Goal: Complete application form

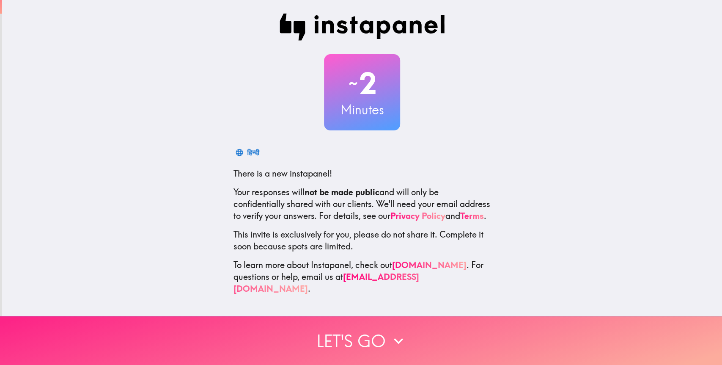
click at [366, 335] on button "Let's go" at bounding box center [361, 340] width 722 height 49
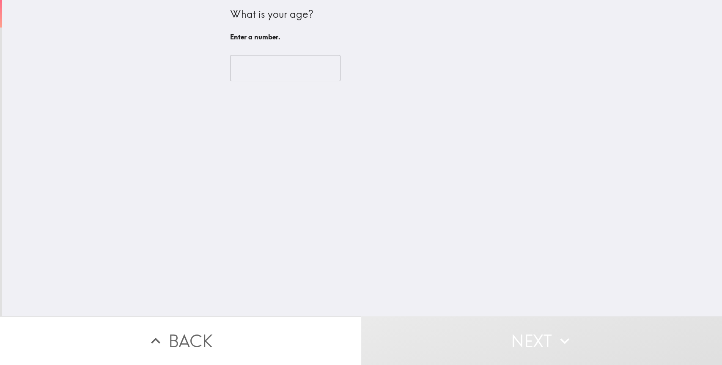
click at [274, 70] on input "number" at bounding box center [285, 68] width 110 height 26
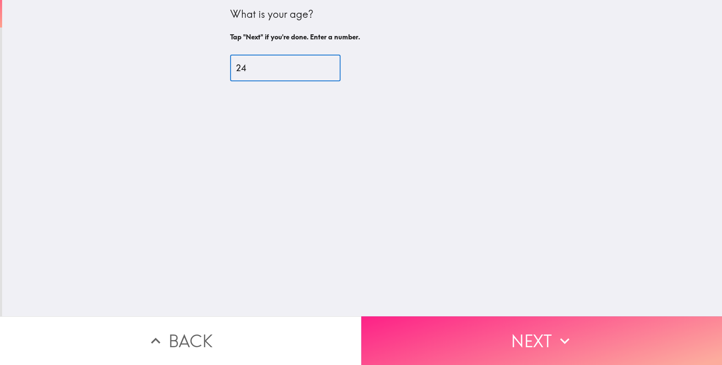
type input "24"
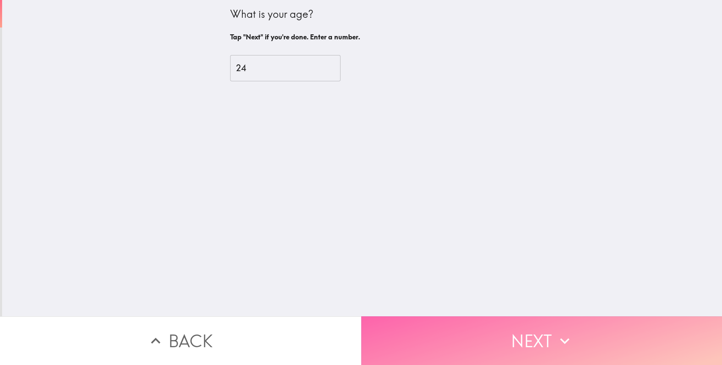
click at [579, 334] on button "Next" at bounding box center [541, 340] width 361 height 49
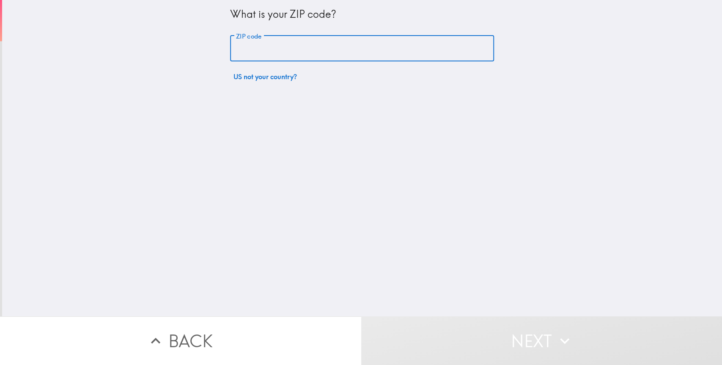
click at [437, 42] on input "ZIP code" at bounding box center [362, 49] width 264 height 26
type input "66214"
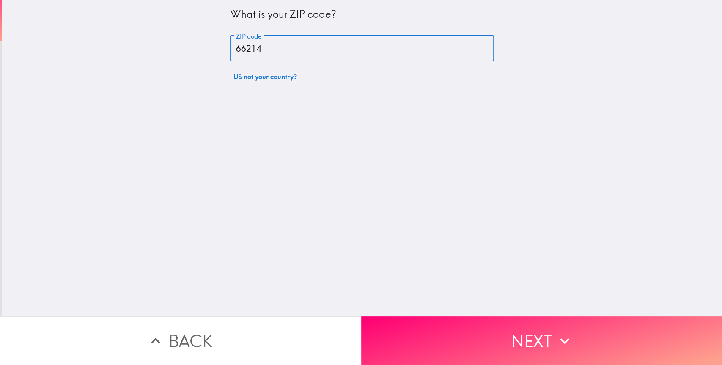
click at [497, 322] on button "Next" at bounding box center [541, 340] width 361 height 49
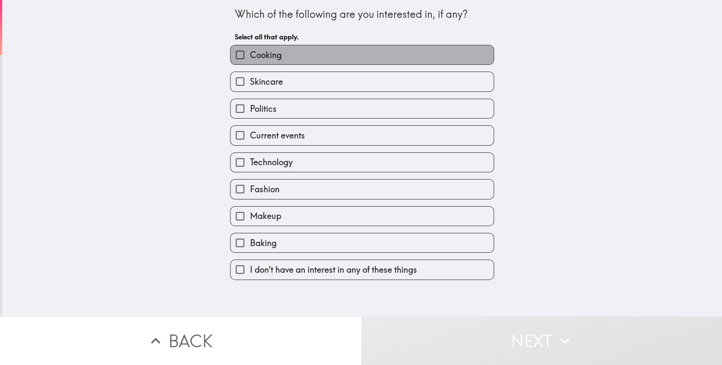
click at [385, 57] on label "Cooking" at bounding box center [362, 54] width 263 height 19
click at [250, 57] on input "Cooking" at bounding box center [240, 54] width 19 height 19
checkbox input "true"
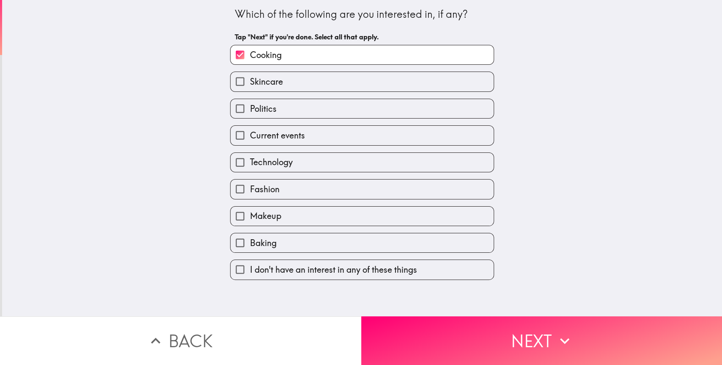
click at [385, 78] on label "Skincare" at bounding box center [362, 81] width 263 height 19
click at [250, 78] on input "Skincare" at bounding box center [240, 81] width 19 height 19
checkbox input "true"
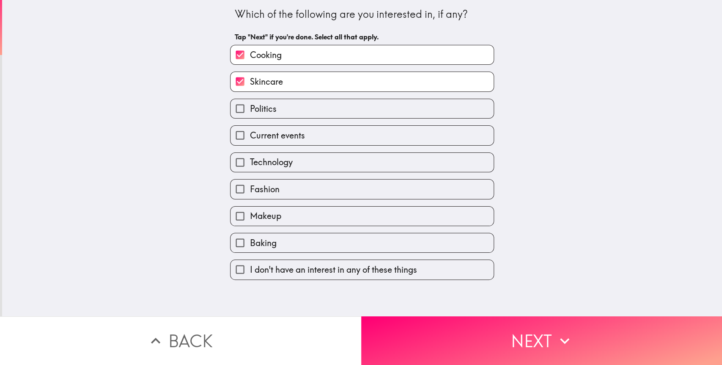
click at [386, 106] on label "Politics" at bounding box center [362, 108] width 263 height 19
click at [250, 106] on input "Politics" at bounding box center [240, 108] width 19 height 19
checkbox input "true"
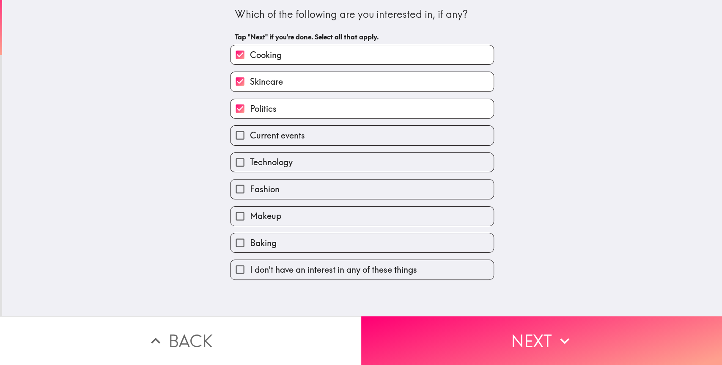
click at [377, 132] on label "Current events" at bounding box center [362, 135] width 263 height 19
click at [250, 132] on input "Current events" at bounding box center [240, 135] width 19 height 19
checkbox input "true"
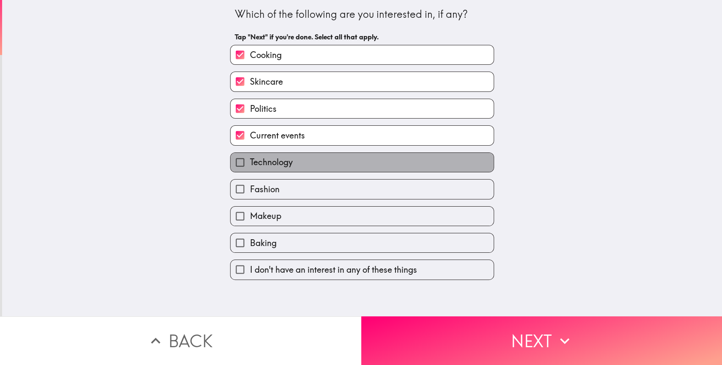
click at [369, 153] on label "Technology" at bounding box center [362, 162] width 263 height 19
click at [250, 153] on input "Technology" at bounding box center [240, 162] width 19 height 19
checkbox input "true"
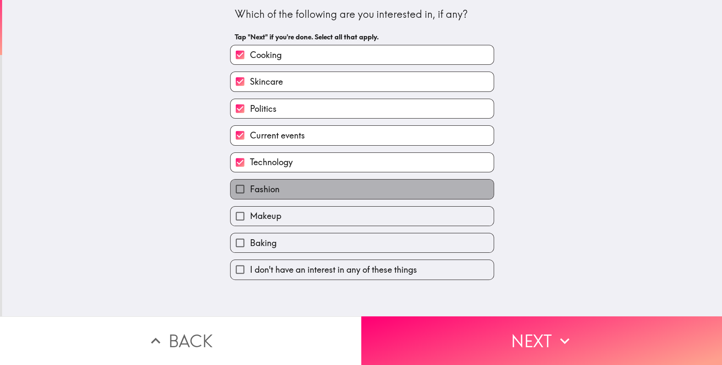
drag, startPoint x: 362, startPoint y: 185, endPoint x: 362, endPoint y: 195, distance: 10.2
click at [362, 186] on label "Fashion" at bounding box center [362, 188] width 263 height 19
click at [250, 186] on input "Fashion" at bounding box center [240, 188] width 19 height 19
checkbox input "true"
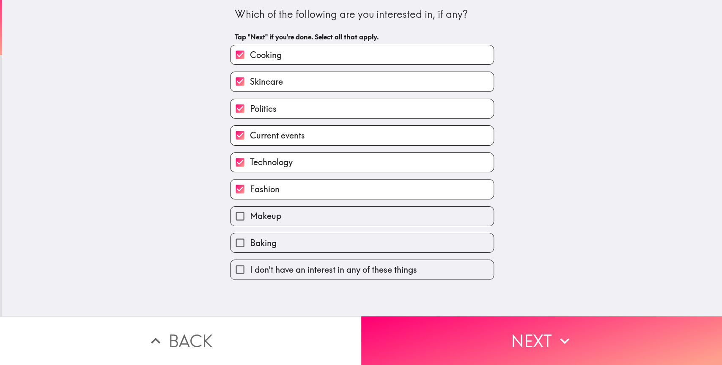
click at [359, 211] on label "Makeup" at bounding box center [362, 215] width 263 height 19
click at [250, 211] on input "Makeup" at bounding box center [240, 215] width 19 height 19
checkbox input "true"
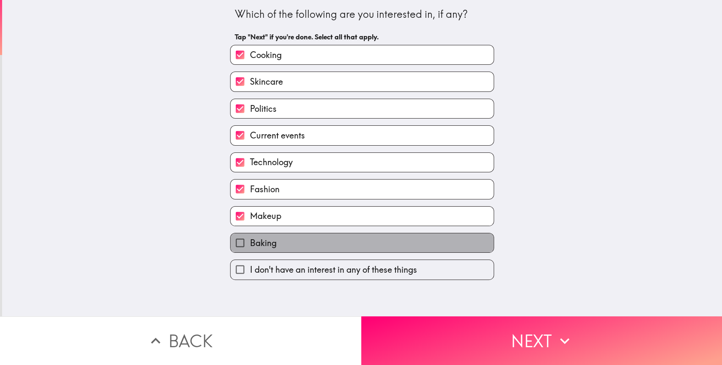
click at [351, 233] on label "Baking" at bounding box center [362, 242] width 263 height 19
click at [250, 233] on input "Baking" at bounding box center [240, 242] width 19 height 19
checkbox input "true"
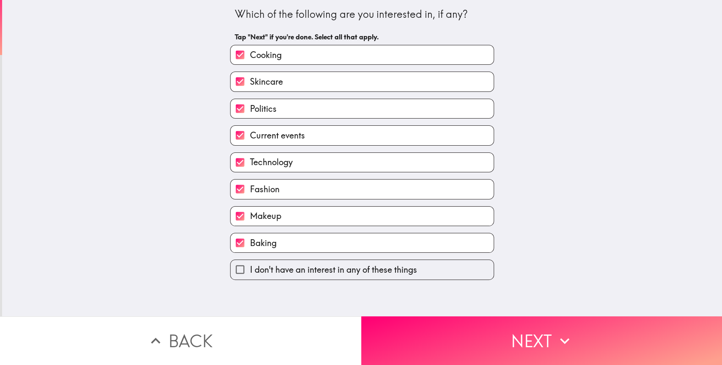
click at [442, 318] on button "Next" at bounding box center [541, 340] width 361 height 49
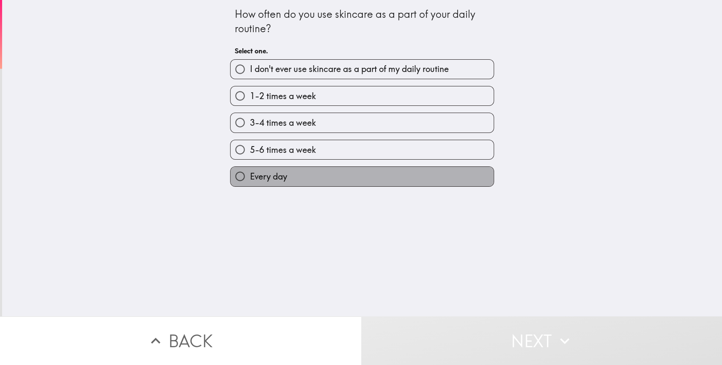
click at [315, 173] on label "Every day" at bounding box center [362, 176] width 263 height 19
click at [250, 173] on input "Every day" at bounding box center [240, 176] width 19 height 19
radio input "true"
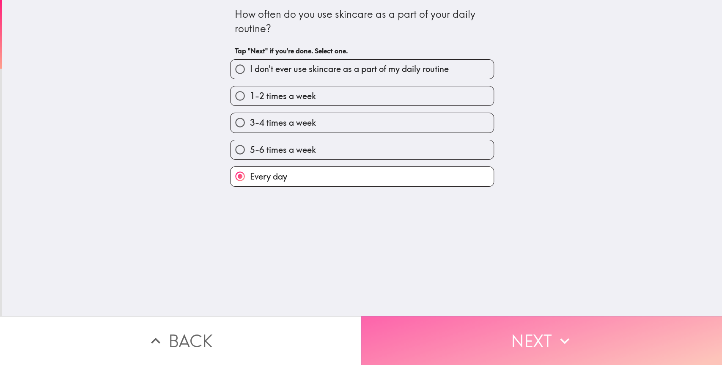
click at [478, 322] on button "Next" at bounding box center [541, 340] width 361 height 49
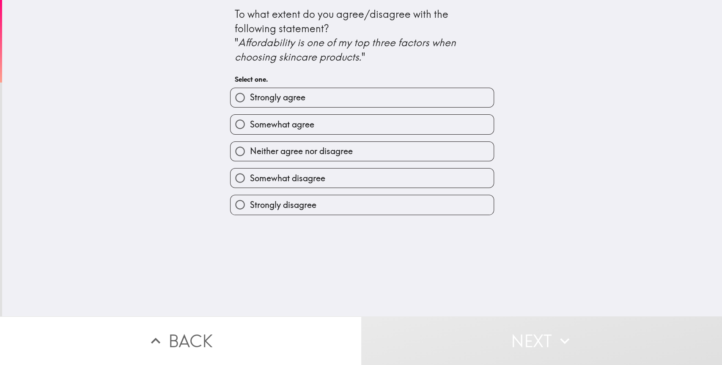
click at [392, 92] on label "Strongly agree" at bounding box center [362, 97] width 263 height 19
click at [250, 92] on input "Strongly agree" at bounding box center [240, 97] width 19 height 19
radio input "true"
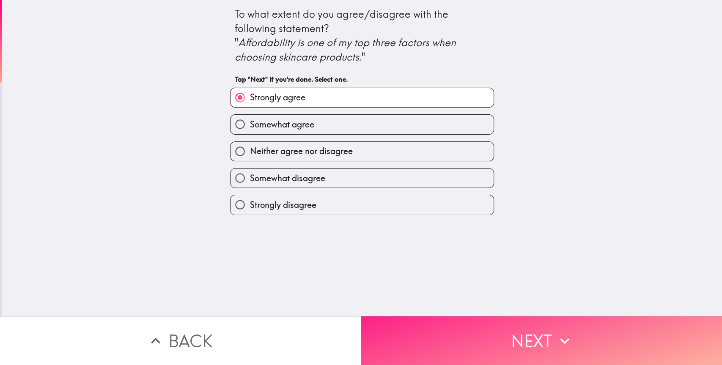
click at [495, 336] on button "Next" at bounding box center [541, 340] width 361 height 49
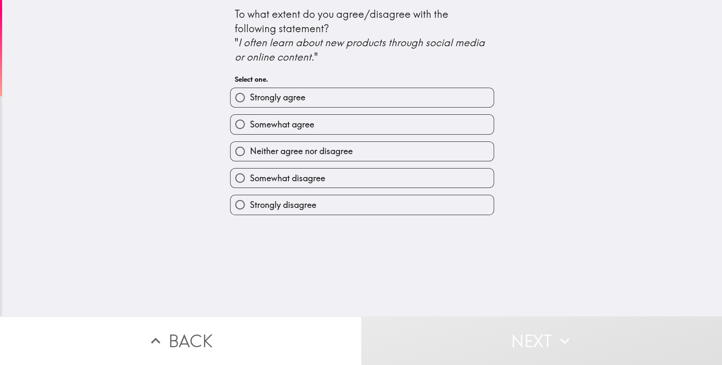
click at [363, 88] on label "Strongly agree" at bounding box center [362, 97] width 263 height 19
click at [250, 88] on input "Strongly agree" at bounding box center [240, 97] width 19 height 19
radio input "true"
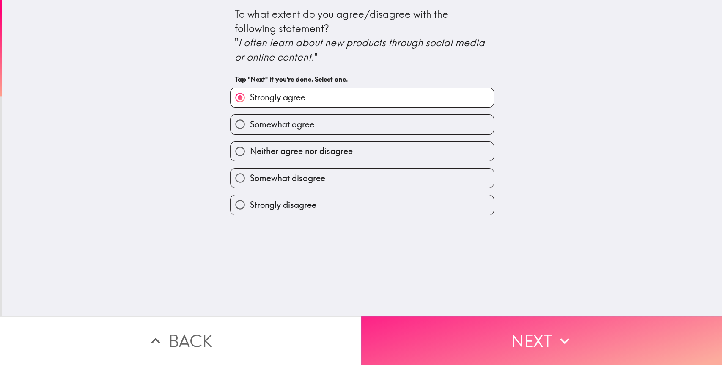
click at [522, 335] on button "Next" at bounding box center [541, 340] width 361 height 49
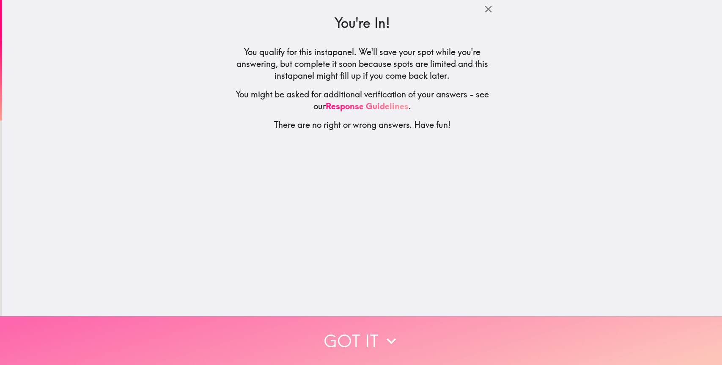
click at [384, 336] on icon "button" at bounding box center [391, 340] width 19 height 19
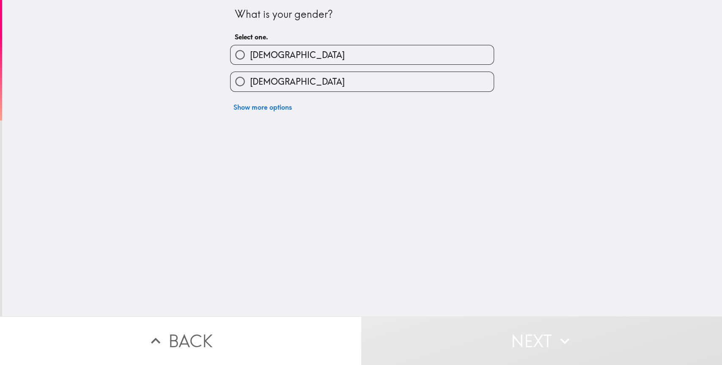
click at [387, 56] on label "[DEMOGRAPHIC_DATA]" at bounding box center [362, 54] width 263 height 19
click at [250, 56] on input "[DEMOGRAPHIC_DATA]" at bounding box center [240, 54] width 19 height 19
radio input "true"
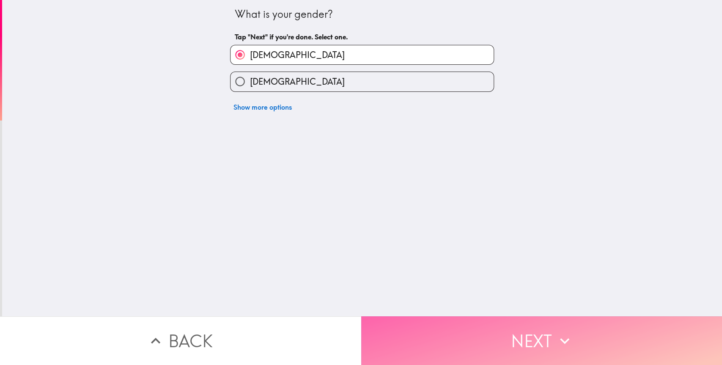
click at [499, 331] on button "Next" at bounding box center [541, 340] width 361 height 49
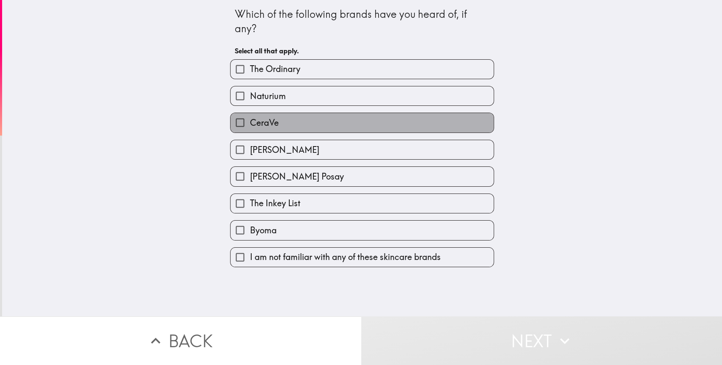
click at [331, 116] on label "CeraVe" at bounding box center [362, 122] width 263 height 19
click at [250, 116] on input "CeraVe" at bounding box center [240, 122] width 19 height 19
checkbox input "true"
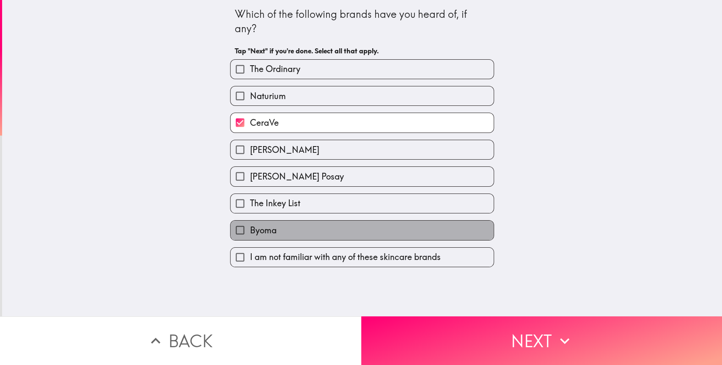
click at [309, 225] on label "Byoma" at bounding box center [362, 229] width 263 height 19
click at [250, 225] on input "Byoma" at bounding box center [240, 229] width 19 height 19
checkbox input "true"
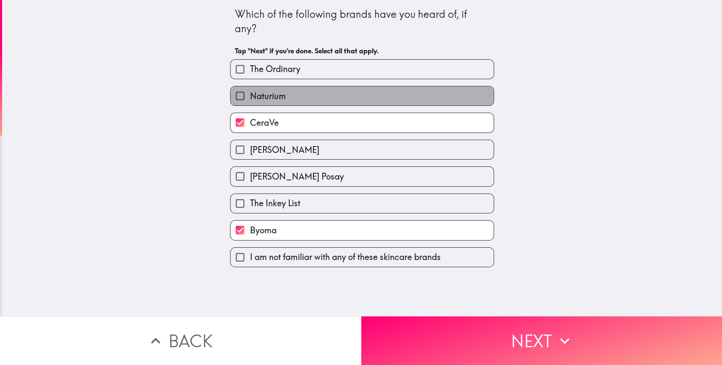
click at [329, 89] on label "Naturium" at bounding box center [362, 95] width 263 height 19
click at [250, 89] on input "Naturium" at bounding box center [240, 95] width 19 height 19
checkbox input "true"
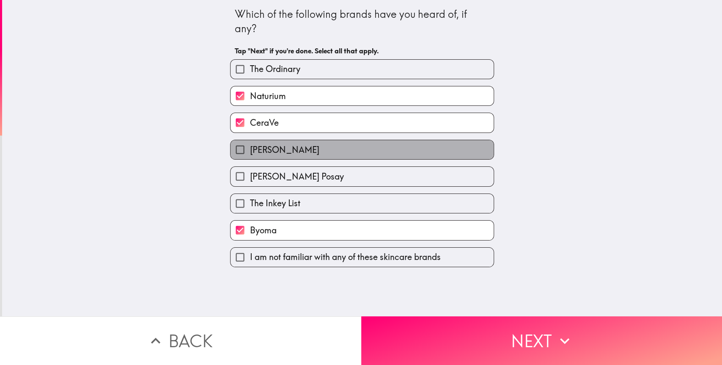
click at [301, 150] on label "[PERSON_NAME]" at bounding box center [362, 149] width 263 height 19
click at [250, 150] on input "[PERSON_NAME]" at bounding box center [240, 149] width 19 height 19
checkbox input "true"
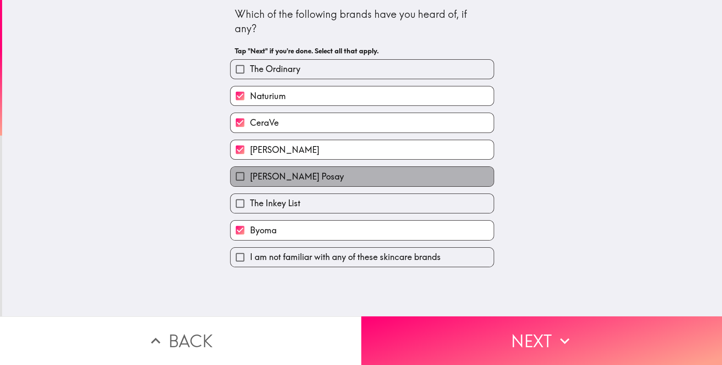
click at [304, 174] on label "[PERSON_NAME] Posay" at bounding box center [362, 176] width 263 height 19
click at [250, 174] on input "[PERSON_NAME] Posay" at bounding box center [240, 176] width 19 height 19
checkbox input "true"
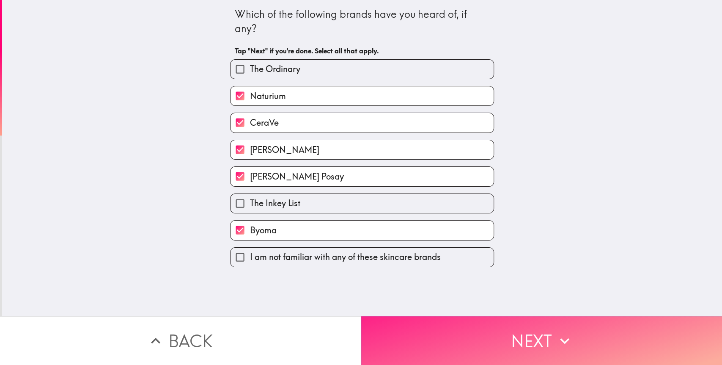
click at [468, 343] on button "Next" at bounding box center [541, 340] width 361 height 49
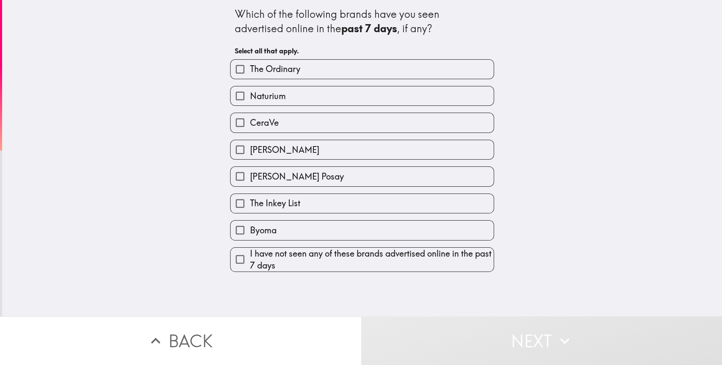
click at [384, 175] on label "[PERSON_NAME] Posay" at bounding box center [362, 176] width 263 height 19
click at [250, 175] on input "[PERSON_NAME] Posay" at bounding box center [240, 176] width 19 height 19
checkbox input "true"
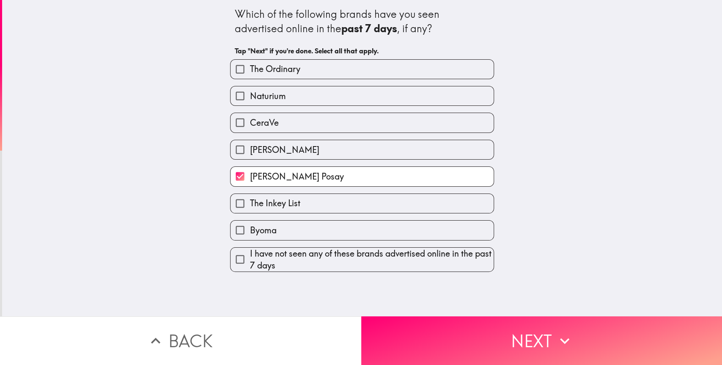
click at [391, 123] on label "CeraVe" at bounding box center [362, 122] width 263 height 19
click at [250, 123] on input "CeraVe" at bounding box center [240, 122] width 19 height 19
checkbox input "true"
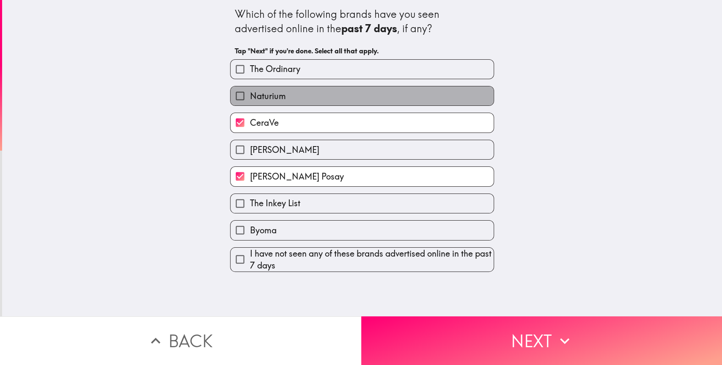
click at [402, 97] on label "Naturium" at bounding box center [362, 95] width 263 height 19
click at [250, 97] on input "Naturium" at bounding box center [240, 95] width 19 height 19
checkbox input "true"
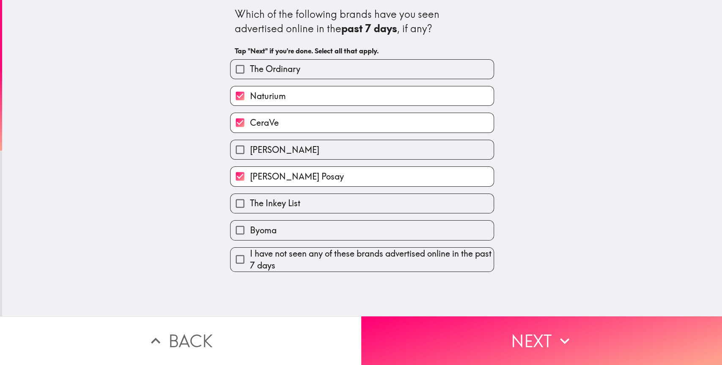
click at [368, 147] on label "[PERSON_NAME]" at bounding box center [362, 149] width 263 height 19
click at [250, 147] on input "[PERSON_NAME]" at bounding box center [240, 149] width 19 height 19
checkbox input "true"
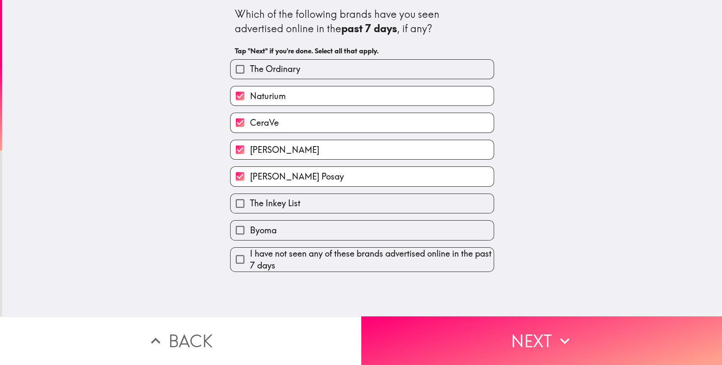
click at [353, 220] on label "Byoma" at bounding box center [362, 229] width 263 height 19
click at [250, 220] on input "Byoma" at bounding box center [240, 229] width 19 height 19
checkbox input "true"
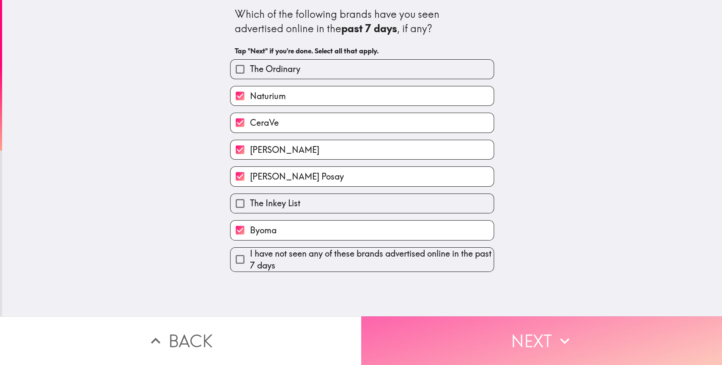
click at [431, 334] on button "Next" at bounding box center [541, 340] width 361 height 49
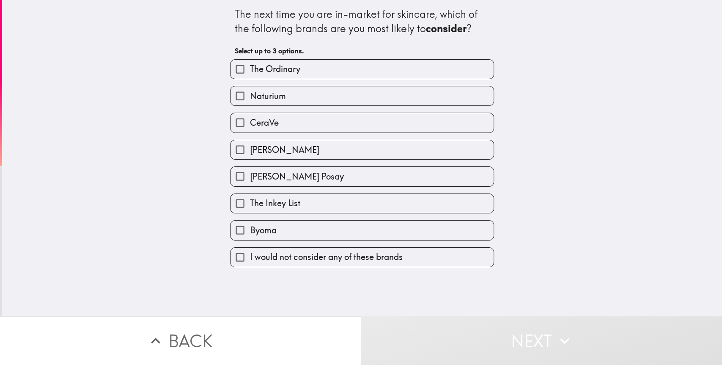
click at [379, 140] on label "[PERSON_NAME]" at bounding box center [362, 149] width 263 height 19
click at [250, 140] on input "[PERSON_NAME]" at bounding box center [240, 149] width 19 height 19
checkbox input "true"
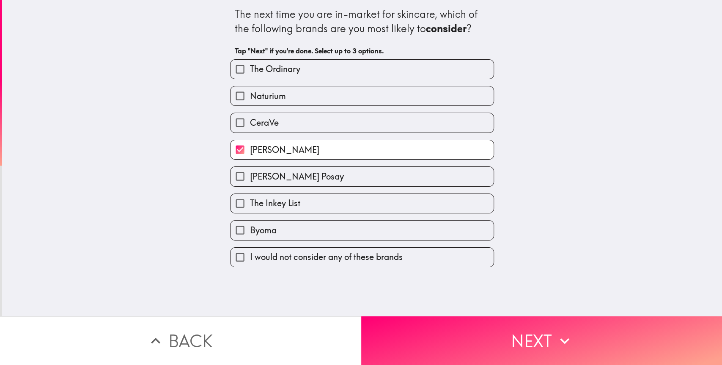
click at [379, 113] on label "CeraVe" at bounding box center [362, 122] width 263 height 19
click at [250, 113] on input "CeraVe" at bounding box center [240, 122] width 19 height 19
checkbox input "true"
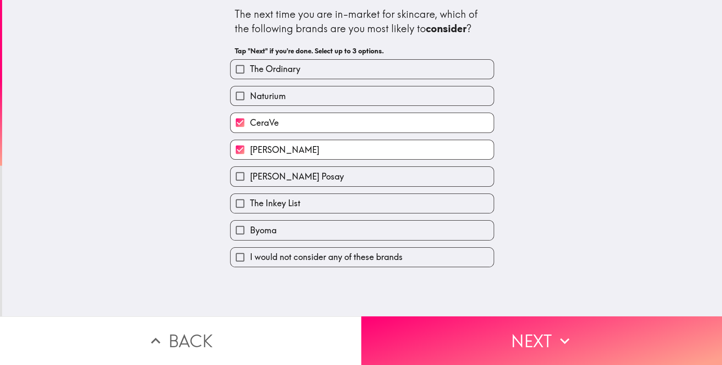
click at [340, 220] on label "Byoma" at bounding box center [362, 229] width 263 height 19
click at [250, 220] on input "Byoma" at bounding box center [240, 229] width 19 height 19
checkbox input "true"
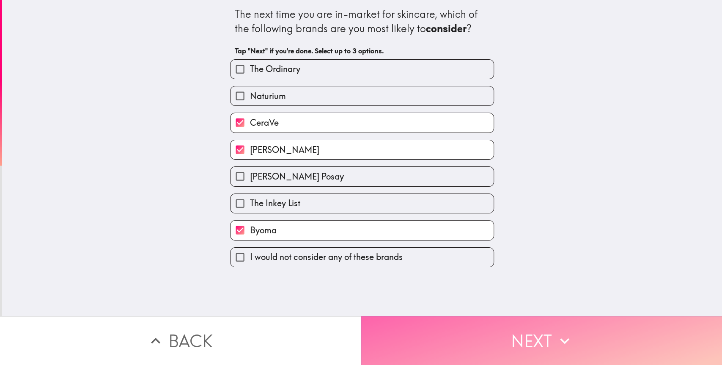
click at [479, 331] on button "Next" at bounding box center [541, 340] width 361 height 49
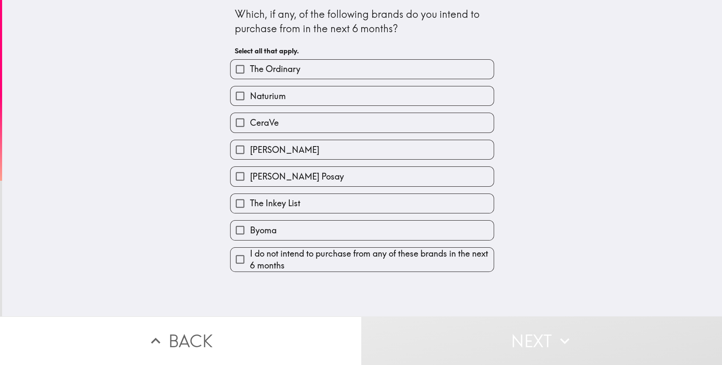
click at [378, 114] on label "CeraVe" at bounding box center [362, 122] width 263 height 19
click at [250, 114] on input "CeraVe" at bounding box center [240, 122] width 19 height 19
checkbox input "true"
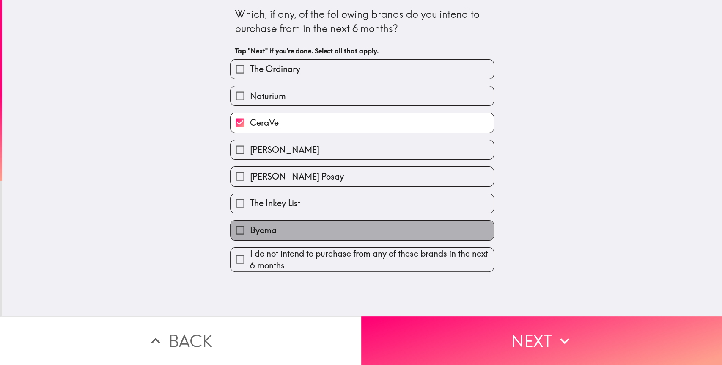
click at [351, 220] on label "Byoma" at bounding box center [362, 229] width 263 height 19
click at [250, 220] on input "Byoma" at bounding box center [240, 229] width 19 height 19
checkbox input "true"
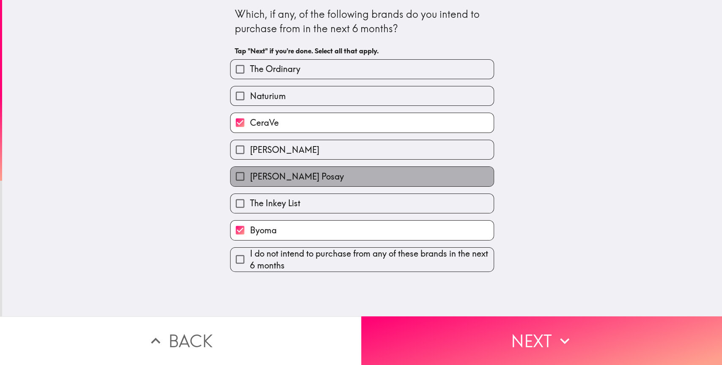
click at [372, 167] on label "[PERSON_NAME] Posay" at bounding box center [362, 176] width 263 height 19
click at [250, 167] on input "[PERSON_NAME] Posay" at bounding box center [240, 176] width 19 height 19
checkbox input "true"
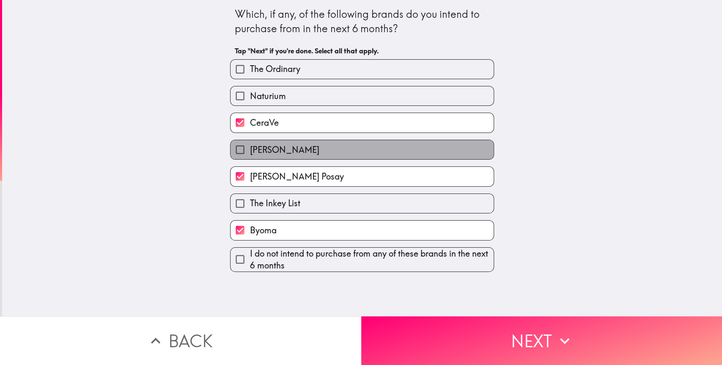
drag, startPoint x: 380, startPoint y: 142, endPoint x: 388, endPoint y: 186, distance: 45.1
click at [380, 145] on label "[PERSON_NAME]" at bounding box center [362, 149] width 263 height 19
click at [250, 145] on input "[PERSON_NAME]" at bounding box center [240, 149] width 19 height 19
checkbox input "true"
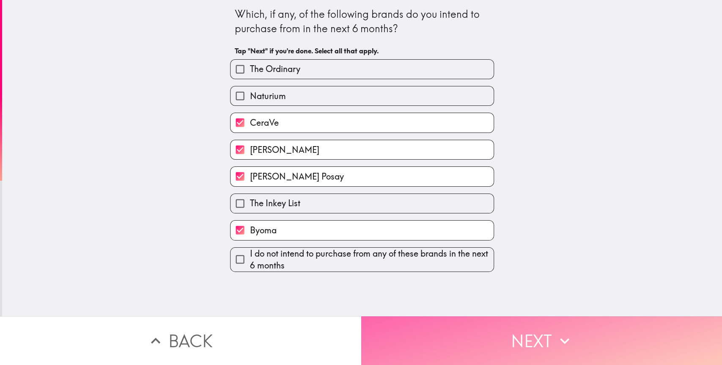
click at [442, 325] on button "Next" at bounding box center [541, 340] width 361 height 49
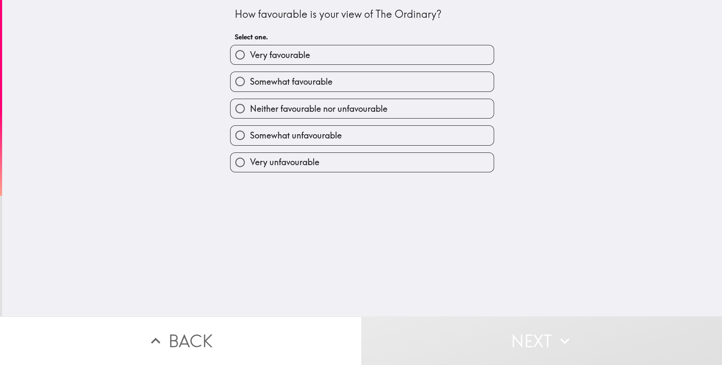
click at [394, 55] on label "Very favourable" at bounding box center [362, 54] width 263 height 19
click at [250, 55] on input "Very favourable" at bounding box center [240, 54] width 19 height 19
radio input "true"
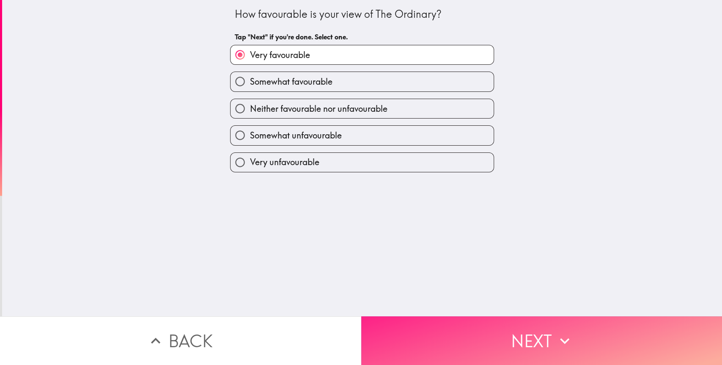
click at [476, 324] on button "Next" at bounding box center [541, 340] width 361 height 49
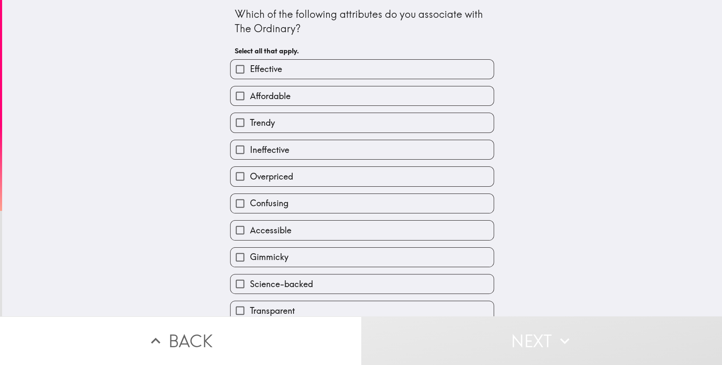
click at [395, 213] on div "Accessible" at bounding box center [358, 226] width 271 height 27
click at [396, 199] on label "Confusing" at bounding box center [362, 203] width 263 height 19
click at [250, 199] on input "Confusing" at bounding box center [240, 203] width 19 height 19
checkbox input "true"
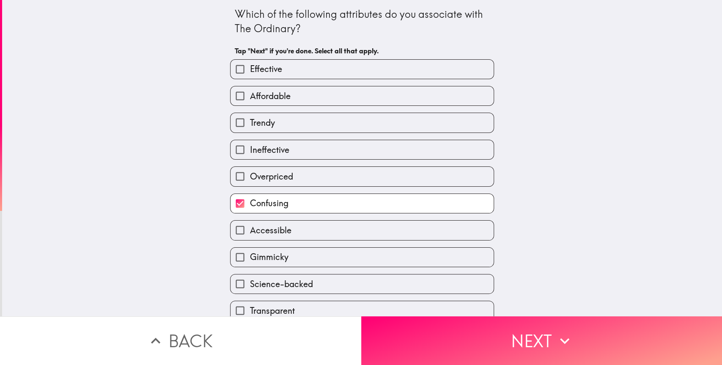
click at [383, 177] on label "Overpriced" at bounding box center [362, 176] width 263 height 19
click at [250, 177] on input "Overpriced" at bounding box center [240, 176] width 19 height 19
checkbox input "true"
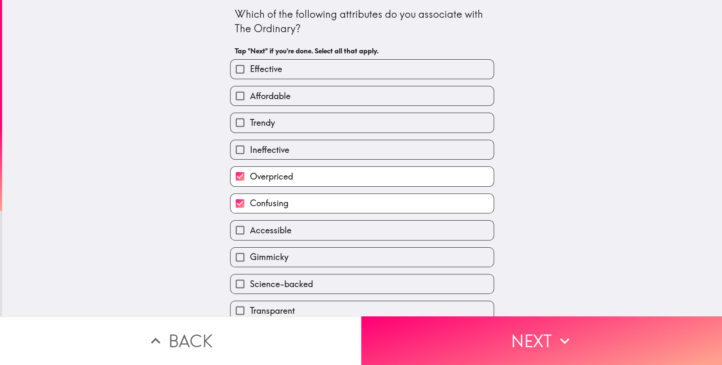
click at [376, 146] on label "Ineffective" at bounding box center [362, 149] width 263 height 19
click at [250, 146] on input "Ineffective" at bounding box center [240, 149] width 19 height 19
checkbox input "true"
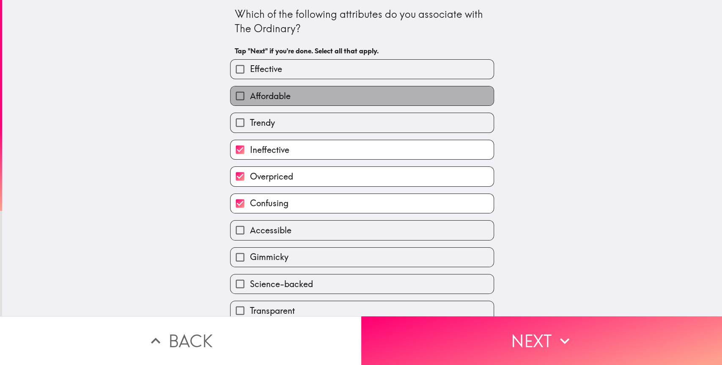
click at [377, 96] on label "Affordable" at bounding box center [362, 95] width 263 height 19
click at [250, 96] on input "Affordable" at bounding box center [240, 95] width 19 height 19
checkbox input "true"
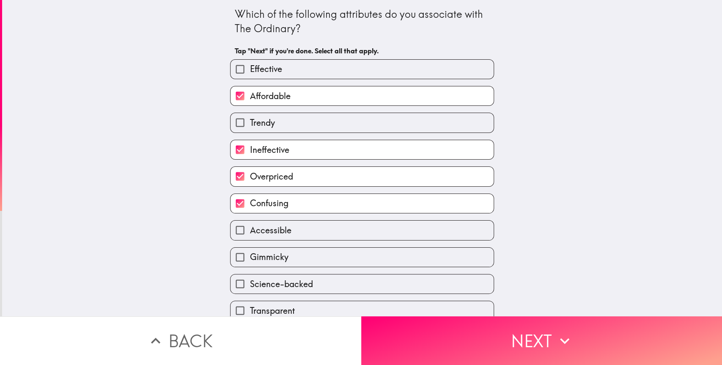
click at [392, 73] on label "Effective" at bounding box center [362, 69] width 263 height 19
click at [250, 73] on input "Effective" at bounding box center [240, 69] width 19 height 19
checkbox input "true"
click at [307, 194] on label "Confusing" at bounding box center [362, 203] width 263 height 19
click at [250, 194] on input "Confusing" at bounding box center [240, 203] width 19 height 19
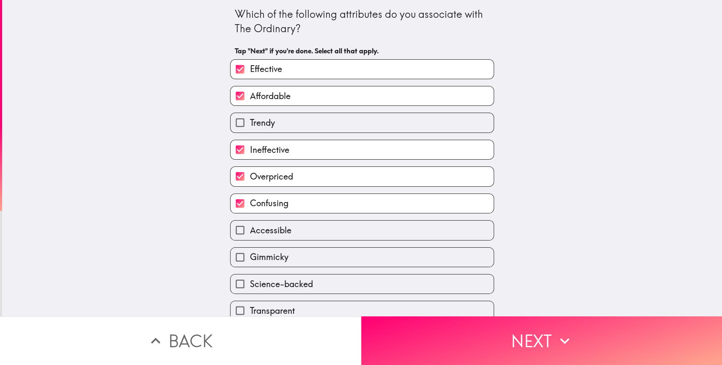
checkbox input "false"
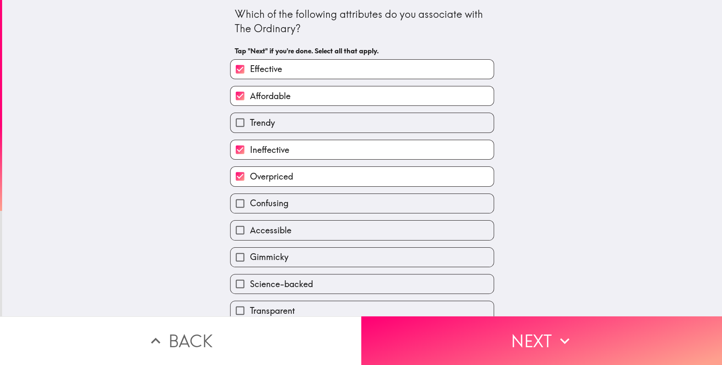
click at [329, 167] on label "Overpriced" at bounding box center [362, 176] width 263 height 19
click at [250, 167] on input "Overpriced" at bounding box center [240, 176] width 19 height 19
checkbox input "false"
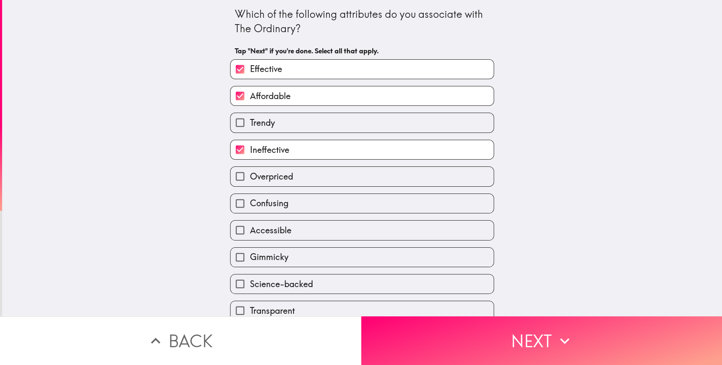
click at [317, 159] on div "Overpriced" at bounding box center [358, 172] width 271 height 27
click at [321, 146] on label "Ineffective" at bounding box center [362, 149] width 263 height 19
click at [250, 146] on input "Ineffective" at bounding box center [240, 149] width 19 height 19
checkbox input "false"
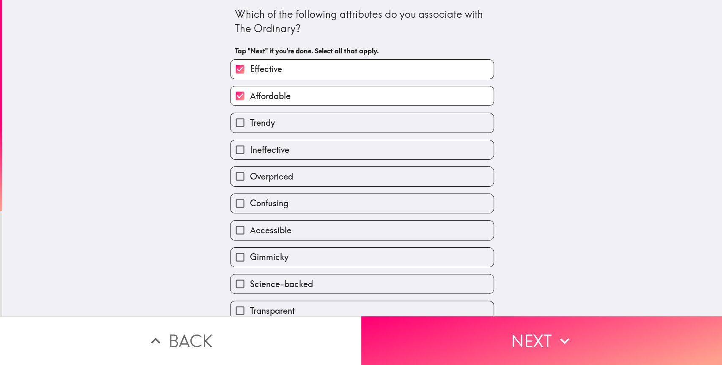
click at [359, 115] on label "Trendy" at bounding box center [362, 122] width 263 height 19
click at [250, 115] on input "Trendy" at bounding box center [240, 122] width 19 height 19
checkbox input "true"
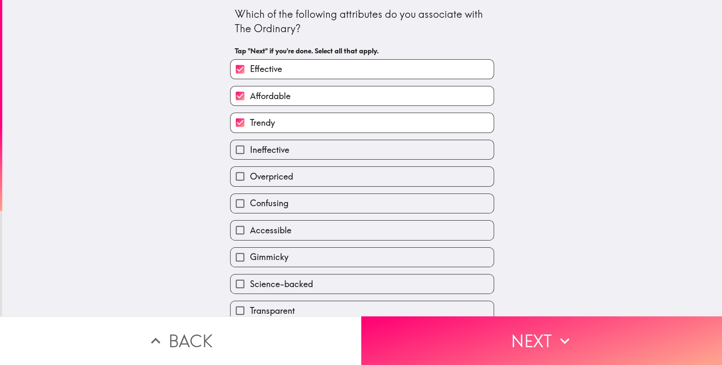
click at [318, 220] on label "Accessible" at bounding box center [362, 229] width 263 height 19
click at [250, 220] on input "Accessible" at bounding box center [240, 229] width 19 height 19
checkbox input "true"
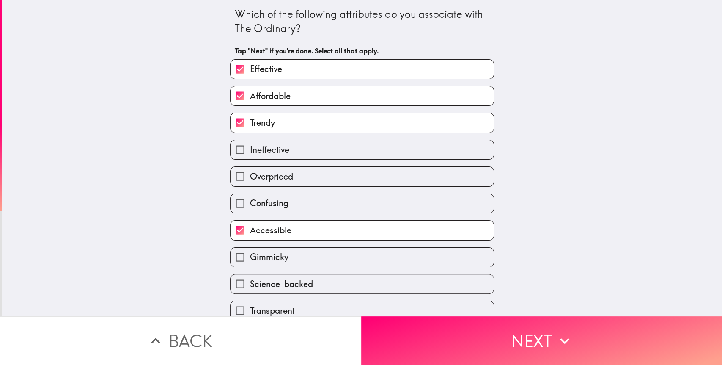
click at [370, 274] on label "Science-backed" at bounding box center [362, 283] width 263 height 19
click at [250, 274] on input "Science-backed" at bounding box center [240, 283] width 19 height 19
checkbox input "true"
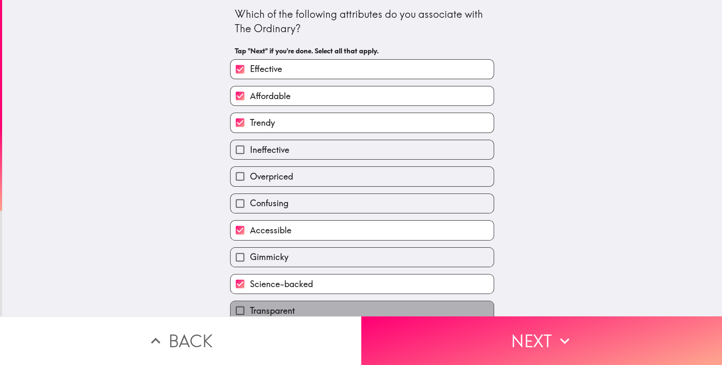
click at [310, 301] on label "Transparent" at bounding box center [362, 310] width 263 height 19
click at [250, 301] on input "Transparent" at bounding box center [240, 310] width 19 height 19
checkbox input "true"
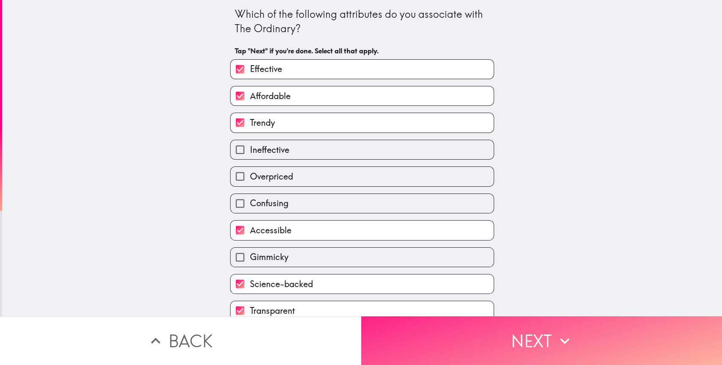
click at [424, 341] on button "Next" at bounding box center [541, 340] width 361 height 49
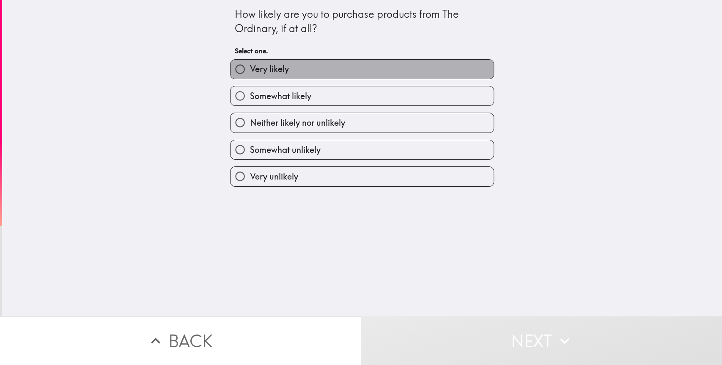
click at [379, 72] on label "Very likely" at bounding box center [362, 69] width 263 height 19
click at [250, 72] on input "Very likely" at bounding box center [240, 69] width 19 height 19
radio input "true"
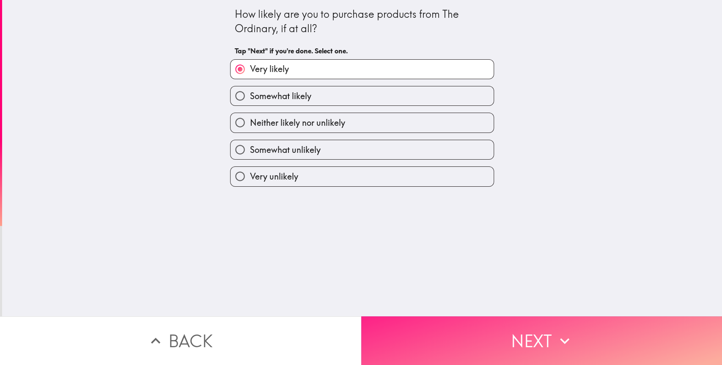
click at [431, 321] on button "Next" at bounding box center [541, 340] width 361 height 49
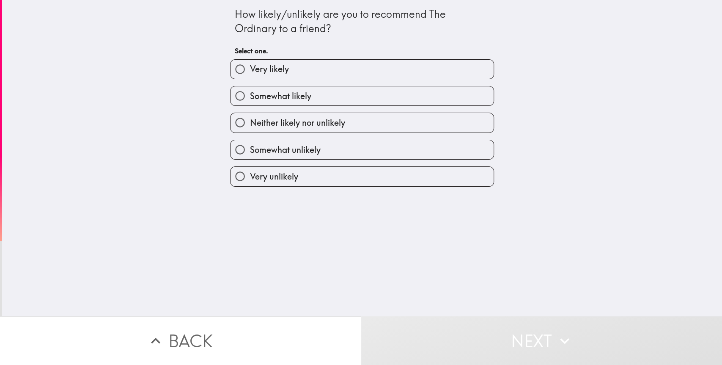
click at [355, 67] on label "Very likely" at bounding box center [362, 69] width 263 height 19
click at [250, 67] on input "Very likely" at bounding box center [240, 69] width 19 height 19
radio input "true"
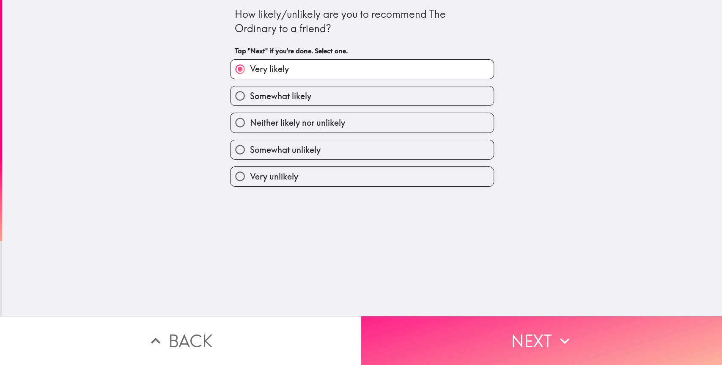
click at [454, 330] on button "Next" at bounding box center [541, 340] width 361 height 49
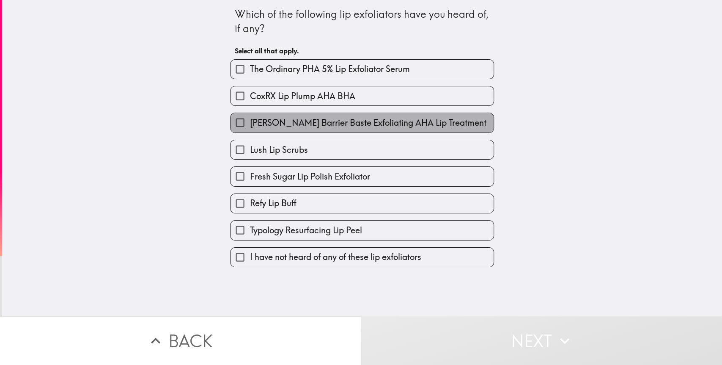
click at [340, 123] on span "[PERSON_NAME] Barrier Baste Exfoliating AHA Lip Treatment" at bounding box center [368, 123] width 236 height 12
click at [250, 123] on input "[PERSON_NAME] Barrier Baste Exfoliating AHA Lip Treatment" at bounding box center [240, 122] width 19 height 19
checkbox input "true"
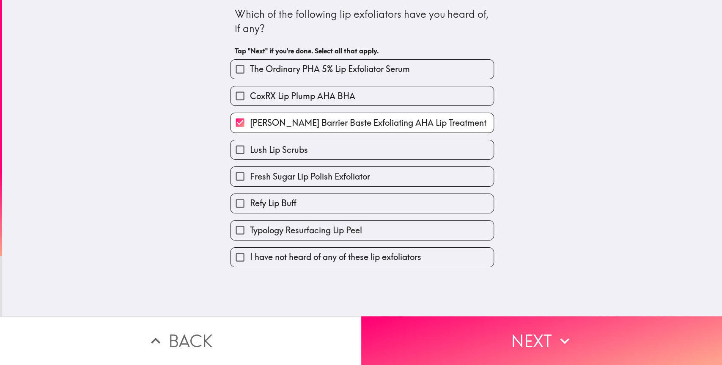
click at [307, 194] on label "Refy Lip Buff" at bounding box center [362, 203] width 263 height 19
click at [250, 194] on input "Refy Lip Buff" at bounding box center [240, 203] width 19 height 19
checkbox input "true"
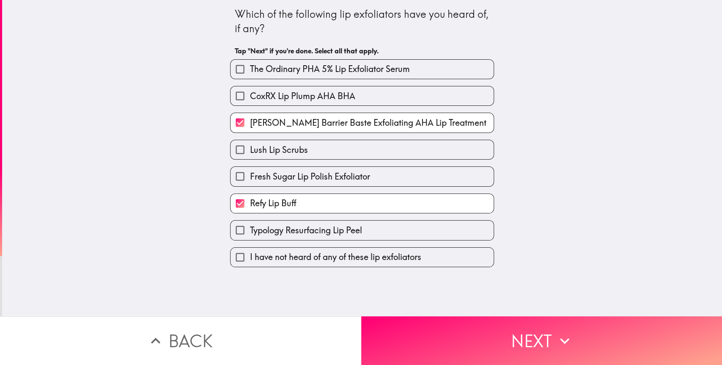
click at [374, 169] on label "Fresh Sugar Lip Polish Exfoliator" at bounding box center [362, 176] width 263 height 19
click at [250, 169] on input "Fresh Sugar Lip Polish Exfoliator" at bounding box center [240, 176] width 19 height 19
checkbox input "true"
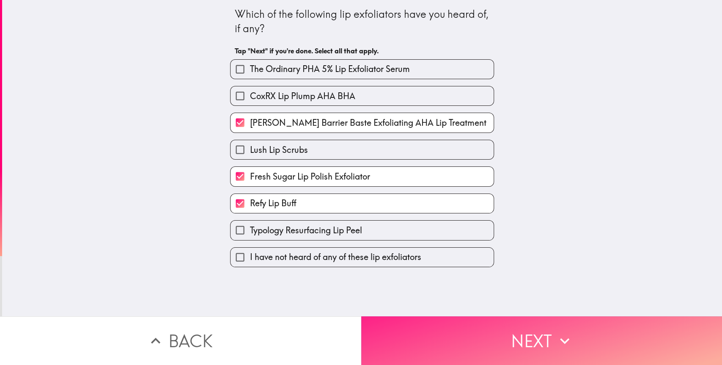
click at [503, 339] on button "Next" at bounding box center [541, 340] width 361 height 49
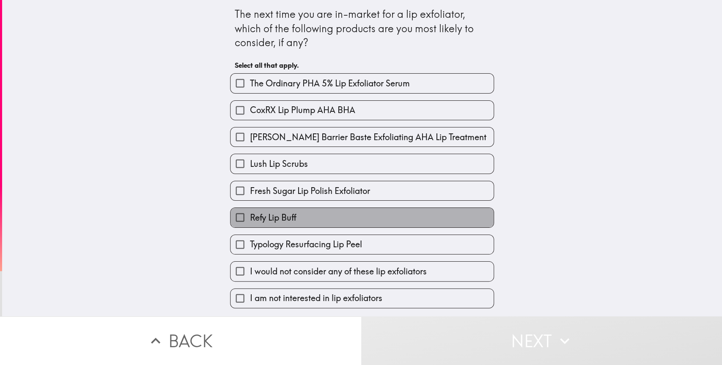
click at [362, 208] on label "Refy Lip Buff" at bounding box center [362, 217] width 263 height 19
click at [250, 208] on input "Refy Lip Buff" at bounding box center [240, 217] width 19 height 19
checkbox input "true"
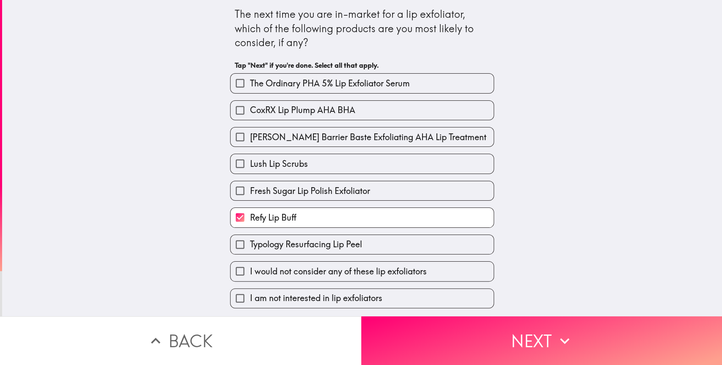
click at [358, 185] on span "Fresh Sugar Lip Polish Exfoliator" at bounding box center [310, 191] width 120 height 12
click at [250, 181] on input "Fresh Sugar Lip Polish Exfoliator" at bounding box center [240, 190] width 19 height 19
checkbox input "true"
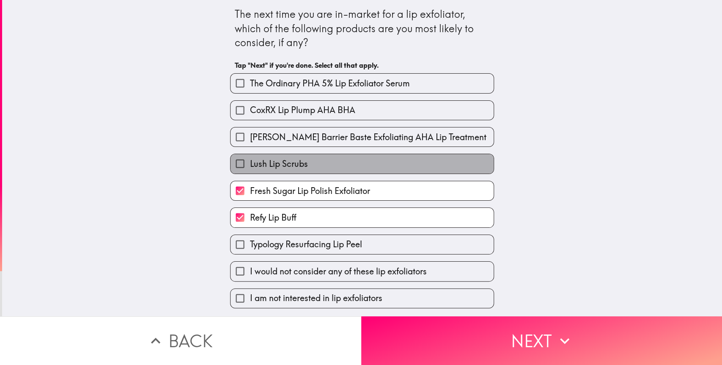
click at [371, 154] on label "Lush Lip Scrubs" at bounding box center [362, 163] width 263 height 19
click at [250, 154] on input "Lush Lip Scrubs" at bounding box center [240, 163] width 19 height 19
checkbox input "true"
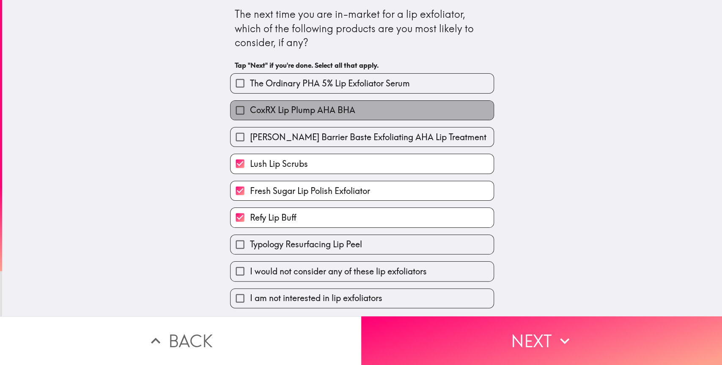
click at [388, 111] on label "CoxRX Lip Plump AHA BHA" at bounding box center [362, 110] width 263 height 19
click at [250, 111] on input "CoxRX Lip Plump AHA BHA" at bounding box center [240, 110] width 19 height 19
checkbox input "true"
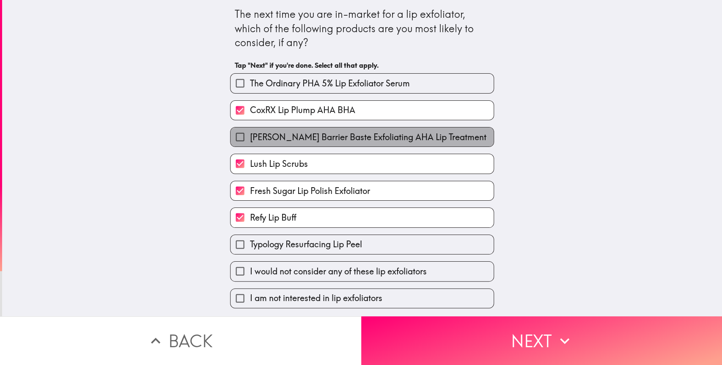
click at [416, 135] on span "[PERSON_NAME] Barrier Baste Exfoliating AHA Lip Treatment" at bounding box center [368, 137] width 236 height 12
click at [250, 135] on input "[PERSON_NAME] Barrier Baste Exfoliating AHA Lip Treatment" at bounding box center [240, 136] width 19 height 19
checkbox input "true"
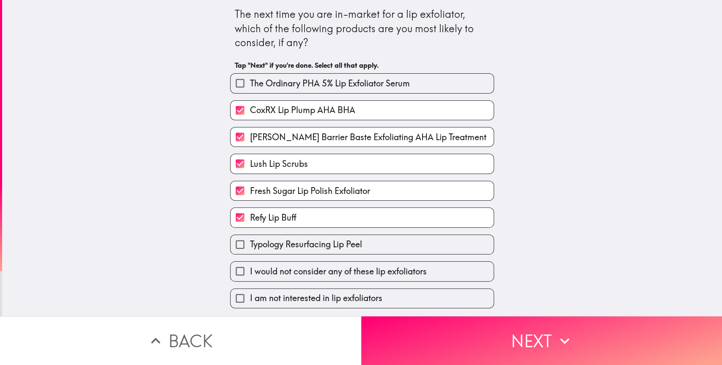
click at [392, 157] on label "Lush Lip Scrubs" at bounding box center [362, 163] width 263 height 19
click at [250, 157] on input "Lush Lip Scrubs" at bounding box center [240, 163] width 19 height 19
checkbox input "false"
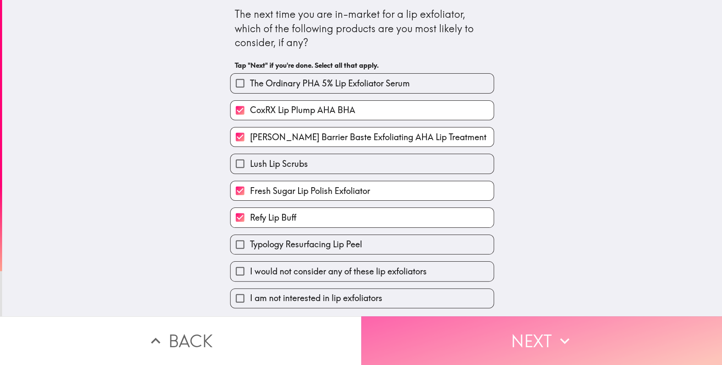
click at [427, 336] on button "Next" at bounding box center [541, 340] width 361 height 49
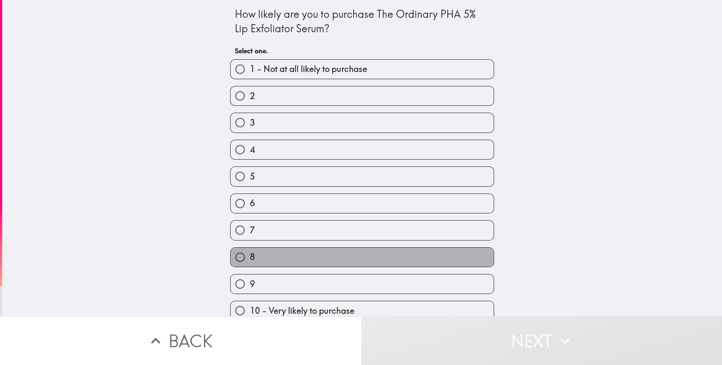
click at [349, 247] on label "8" at bounding box center [362, 256] width 263 height 19
click at [250, 247] on input "8" at bounding box center [240, 256] width 19 height 19
radio input "true"
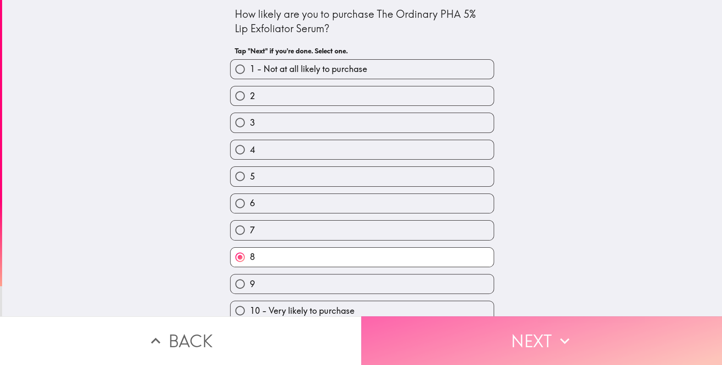
click at [444, 333] on button "Next" at bounding box center [541, 340] width 361 height 49
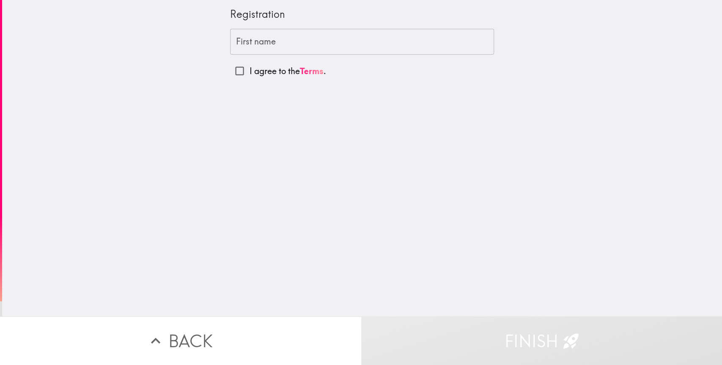
click at [264, 30] on input "First name" at bounding box center [362, 42] width 264 height 26
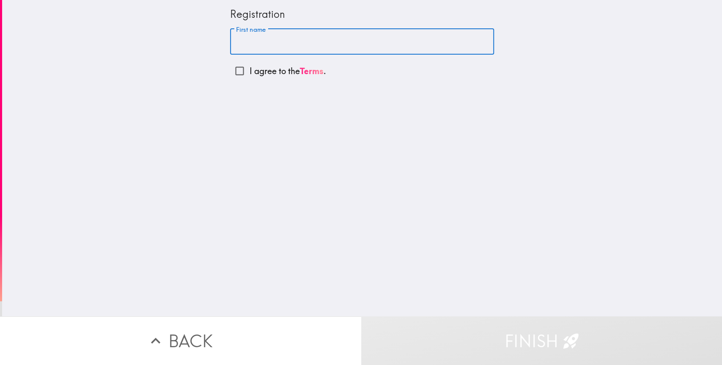
type input "T"
type input "[PERSON_NAME]"
click at [233, 73] on input "I agree to the Terms ." at bounding box center [239, 70] width 19 height 19
checkbox input "true"
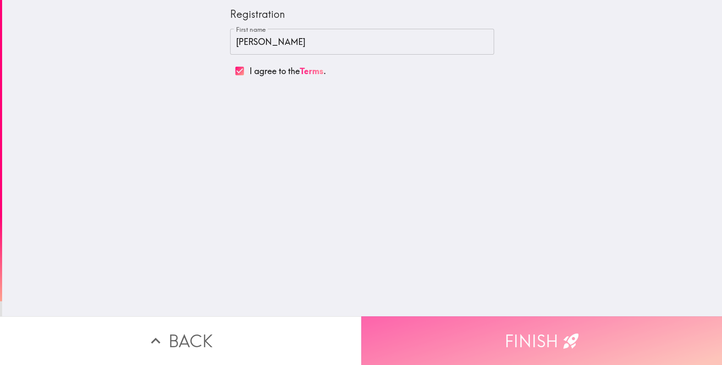
click at [495, 327] on button "Finish" at bounding box center [541, 340] width 361 height 49
